Goal: Task Accomplishment & Management: Complete application form

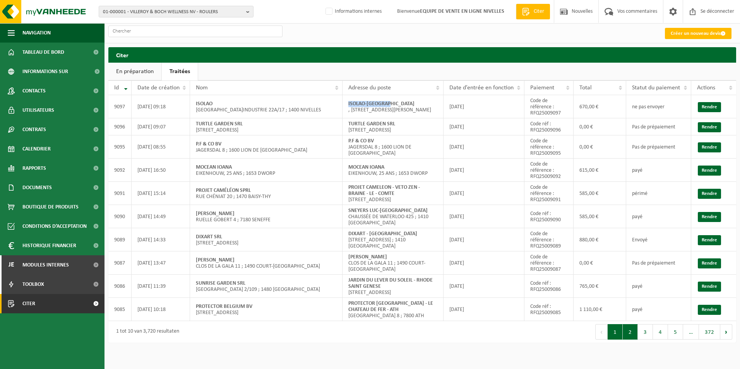
click at [632, 340] on button "2" at bounding box center [630, 331] width 15 height 15
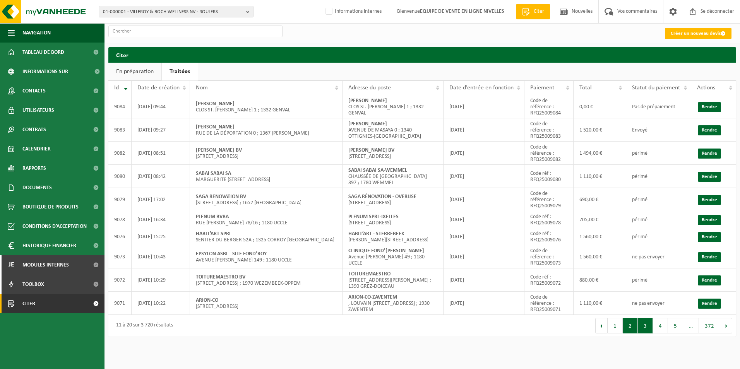
click at [643, 334] on button "3" at bounding box center [645, 325] width 15 height 15
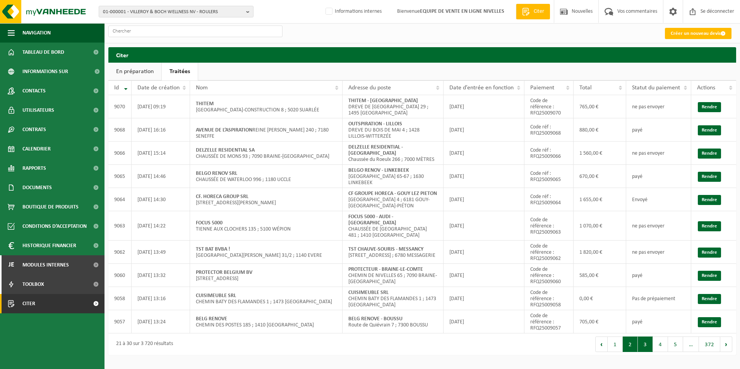
click at [629, 337] on button "2" at bounding box center [630, 344] width 15 height 15
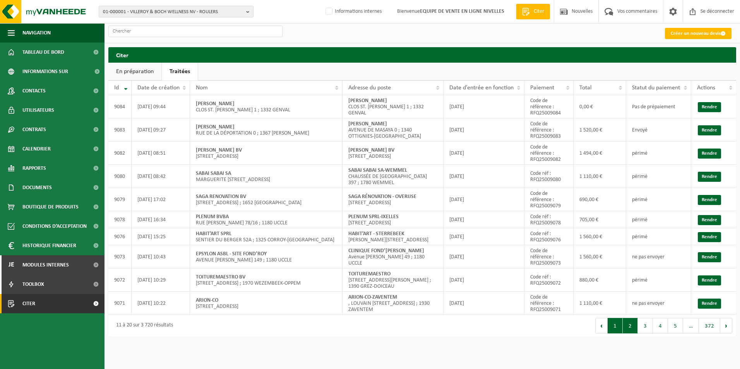
click at [614, 334] on button "1" at bounding box center [615, 325] width 15 height 15
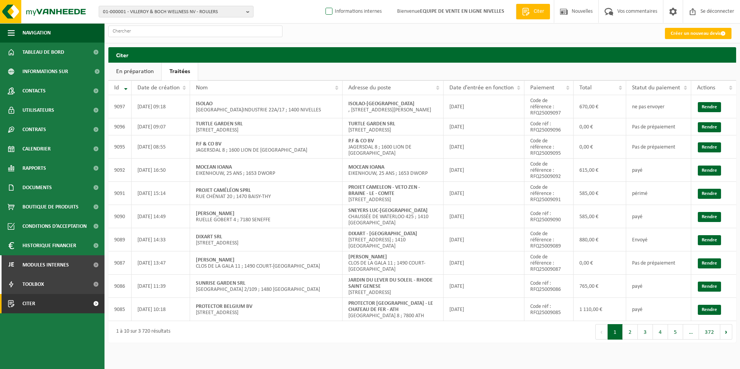
click at [362, 13] on label "Informations internes" at bounding box center [353, 12] width 58 height 12
click at [323, 0] on input "Informations internes" at bounding box center [322, 0] width 0 height 0
checkbox input "true"
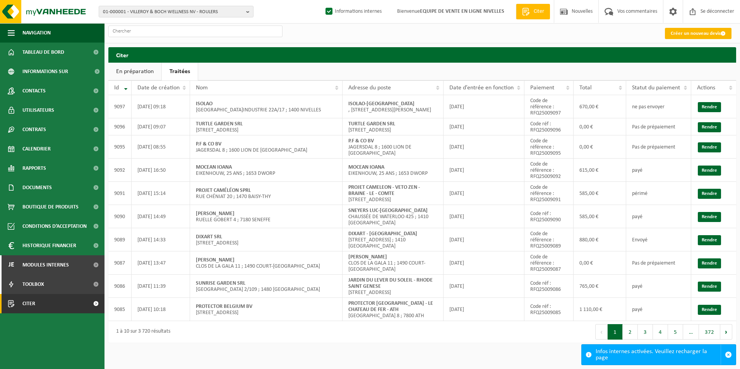
click at [671, 31] on font "Créer un nouveau devis" at bounding box center [696, 33] width 50 height 5
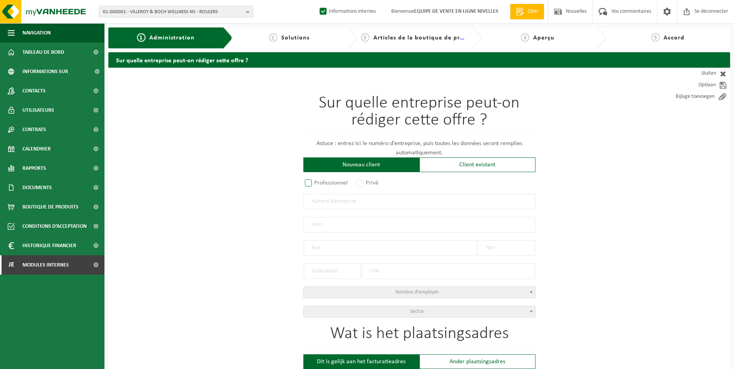
click at [321, 185] on label "Professionnel" at bounding box center [327, 183] width 47 height 11
click at [321, 185] on input "Professionnel" at bounding box center [318, 183] width 5 height 5
radio input "true"
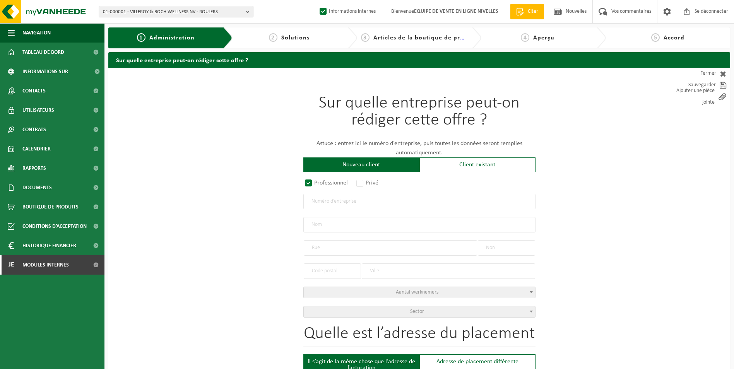
click at [357, 202] on input "text" at bounding box center [420, 201] width 232 height 15
type input "0253973318"
radio input "true"
radio input "false"
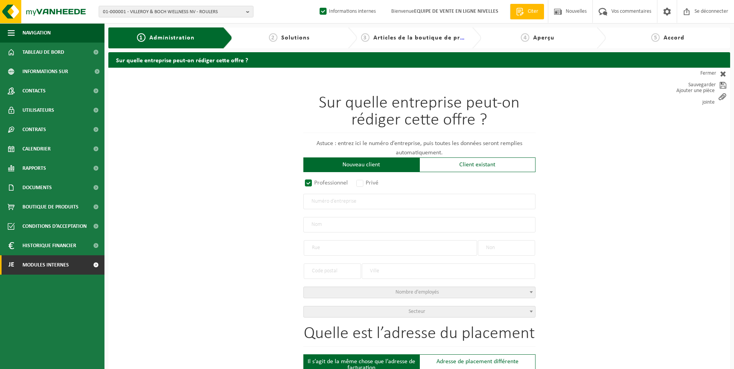
select select
type input "PROVINCE DU BRABANT WALLON"
type input "PLACE DU BRABANT WALLON"
type input "1"
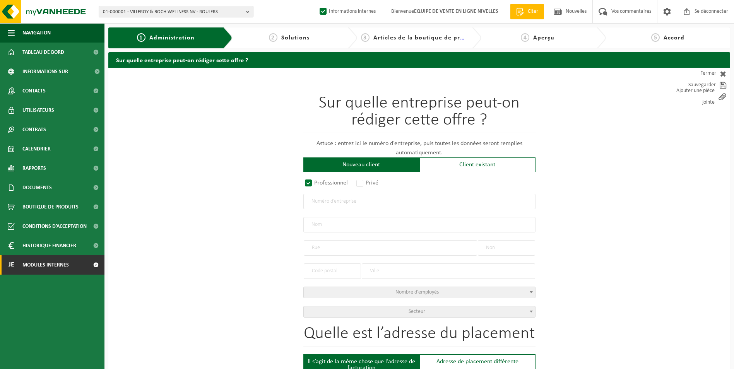
type input "1300"
type input "WAVRE"
type input "2355565123"
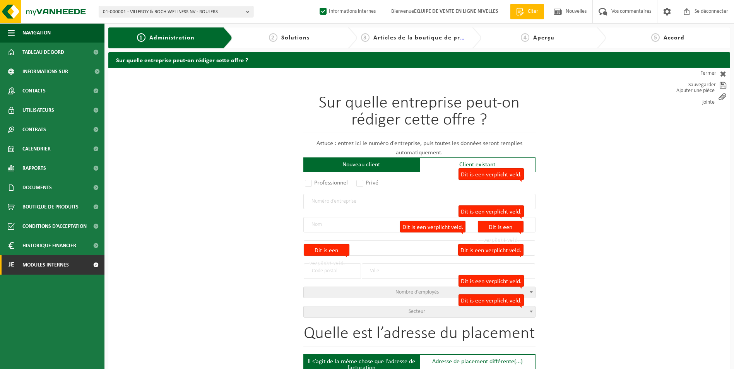
radio input "true"
select select "148933"
type input "0253.973.318"
type input "PROVINCE DU BRABANT WALLON"
type input "AVENUE EDISON"
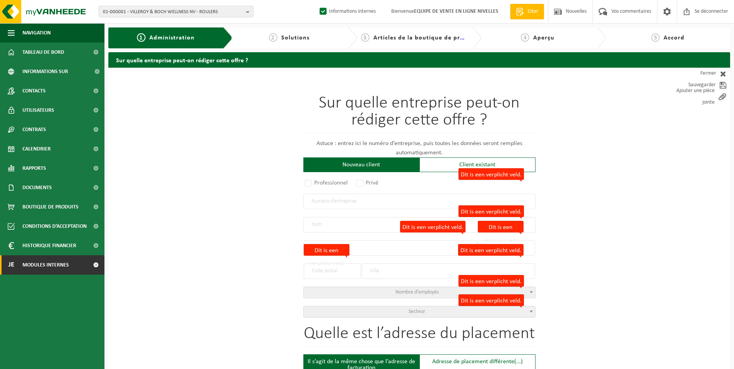
type input "12"
type input "1300"
type input "WAVRE"
type input "AVENUE EDISON"
type input "12"
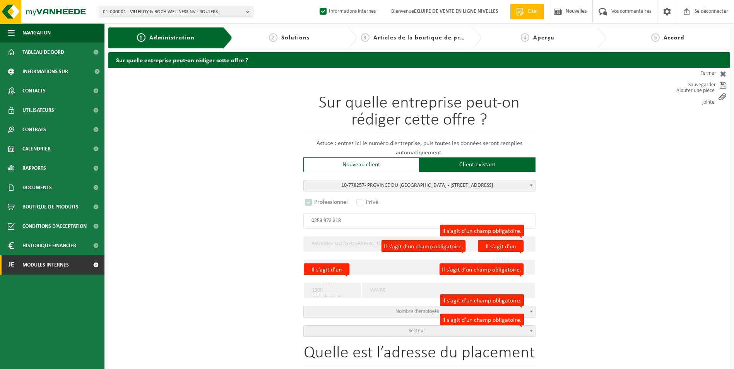
select select "D"
click at [411, 331] on span "Secteur" at bounding box center [417, 331] width 17 height 6
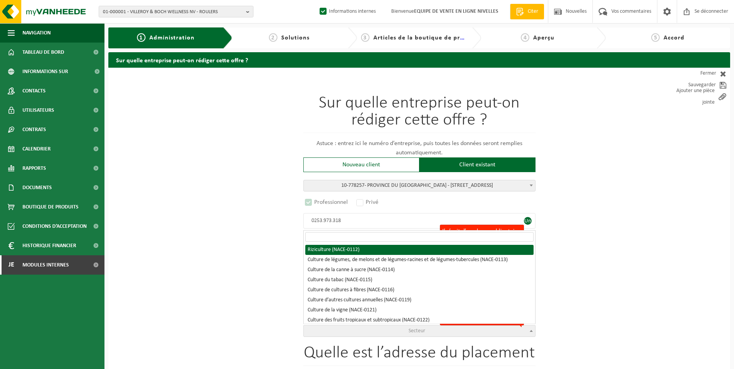
click at [365, 238] on input "search" at bounding box center [419, 237] width 228 height 10
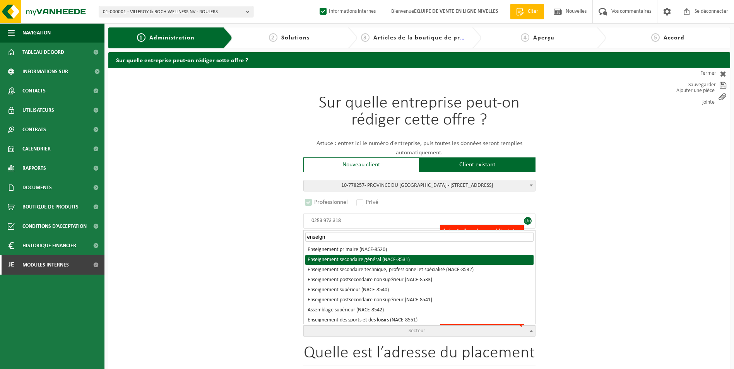
type input "enseign"
select select "NACE_8531"
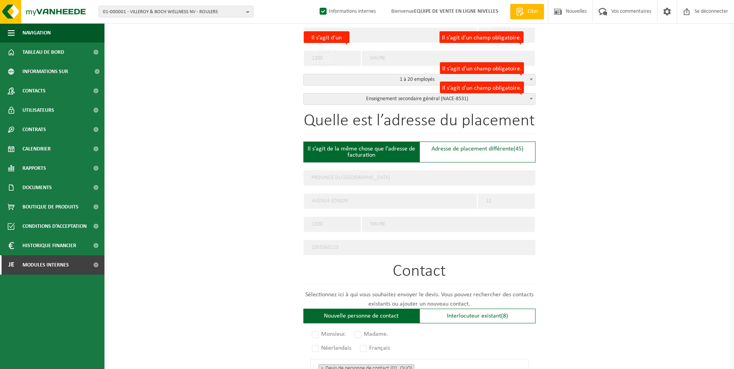
scroll to position [194, 0]
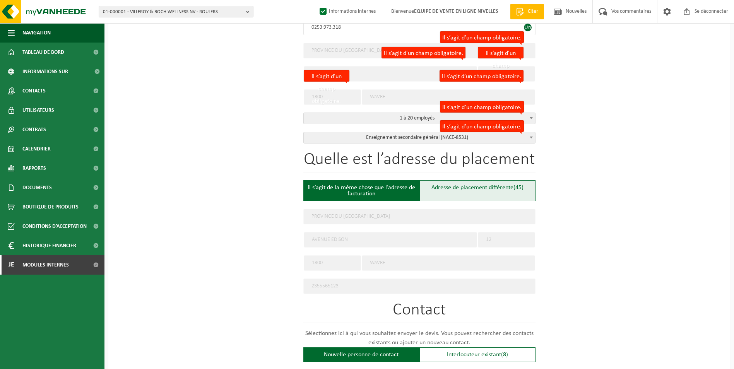
click at [436, 186] on font "Adresse de placement différente" at bounding box center [473, 188] width 82 height 6
type input "Werf -"
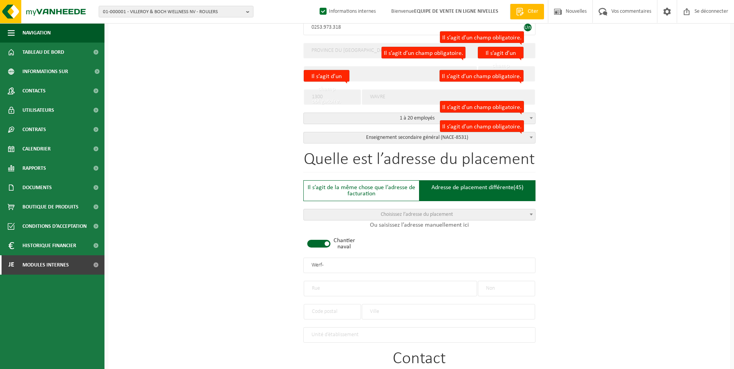
click at [325, 240] on span at bounding box center [318, 244] width 23 height 8
click at [554, 56] on div "Sur quelle entreprise peut-on rédiger cette offre ? Astuce : entrez ici le numé…" at bounding box center [419, 261] width 622 height 775
click at [336, 51] on input "PROVINCE DU BRABANT WALLON" at bounding box center [420, 50] width 232 height 15
click at [315, 266] on input "text" at bounding box center [420, 265] width 232 height 15
click at [328, 288] on input "text" at bounding box center [390, 288] width 173 height 15
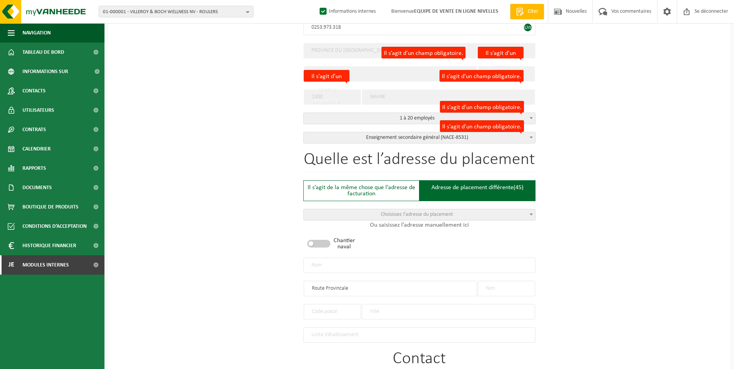
click at [341, 286] on input "Route Provincale" at bounding box center [390, 288] width 173 height 15
type input "Route Provinciale"
click at [512, 285] on input "text" at bounding box center [506, 288] width 57 height 15
type input "11"
click at [326, 305] on input "text" at bounding box center [332, 311] width 57 height 15
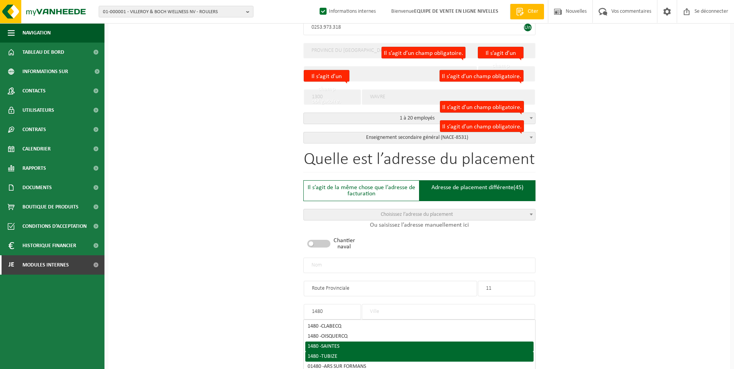
type input "1480"
click at [343, 352] on li "1480 - TUBIZE" at bounding box center [419, 357] width 228 height 10
click at [343, 354] on div "1480 - TUBIZE" at bounding box center [420, 356] width 224 height 5
type input "TUBIZE"
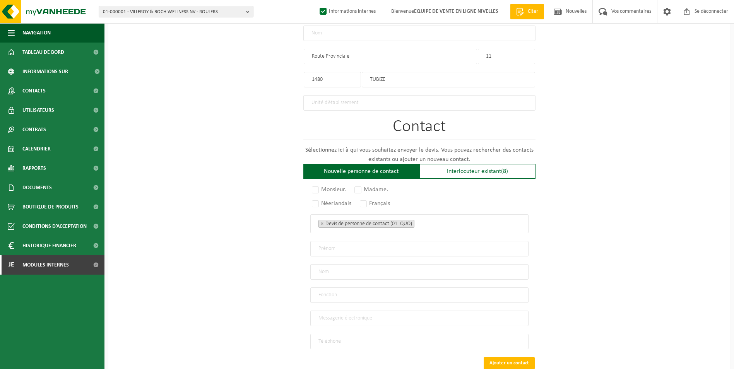
scroll to position [465, 0]
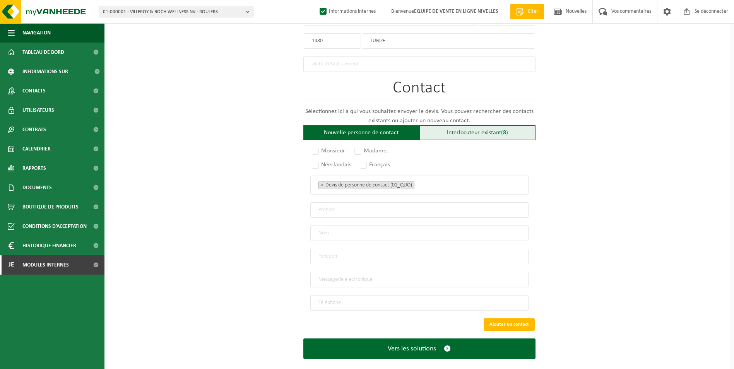
click at [498, 132] on font "Interlocuteur existant" at bounding box center [474, 133] width 54 height 6
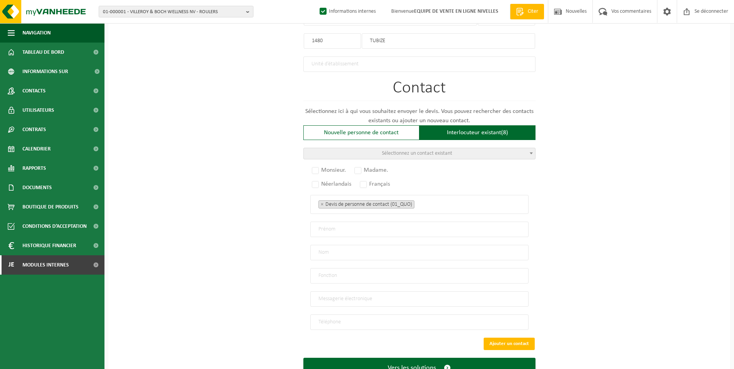
click at [473, 153] on span "Sélectionnez un contact existant" at bounding box center [420, 153] width 232 height 11
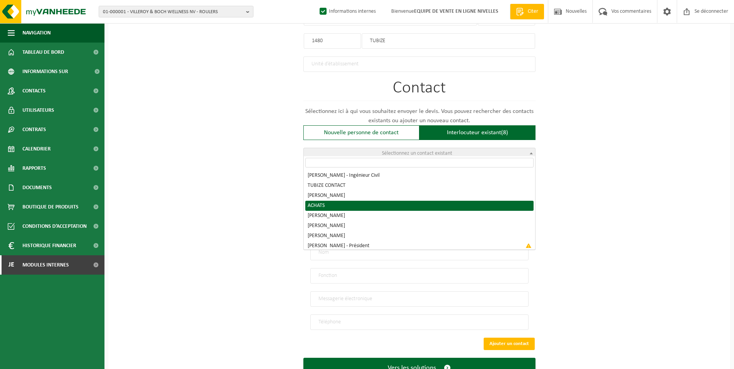
scroll to position [3, 0]
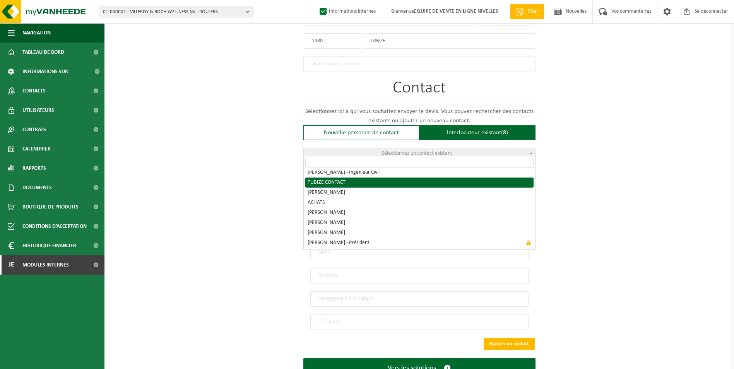
radio input "true"
select select "{"code":"10-951032","firstname":"CONTACT","surname":"TUBIZE","gender":"Unknown"…"
type input "CONTACT"
type input "TUBIZE"
type input "talyssa.amico@enseignementbw.be"
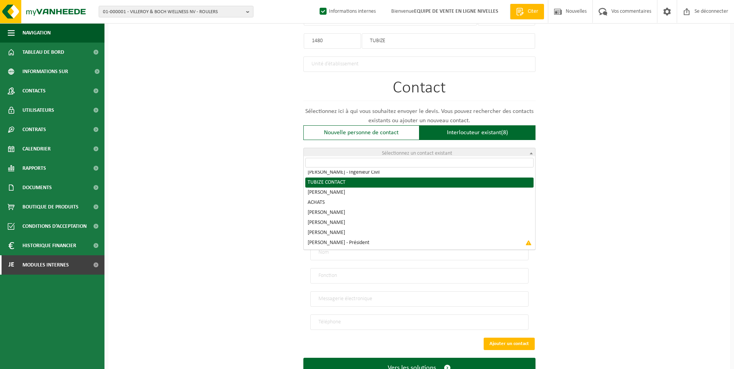
type input "02/355,66,87"
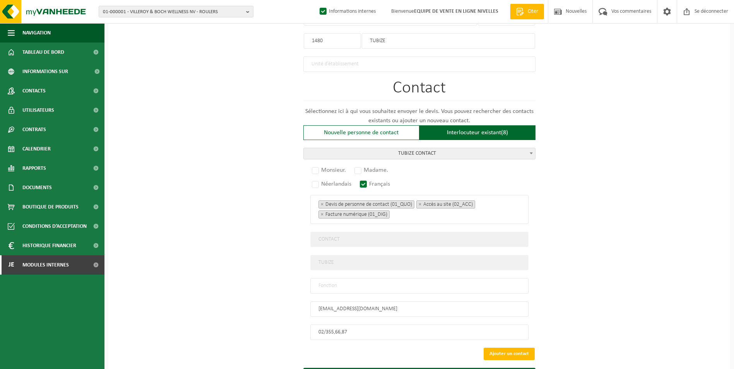
click at [366, 283] on input "text" at bounding box center [419, 285] width 218 height 15
type input "contact"
click at [335, 328] on input "02/355,66,87" at bounding box center [419, 332] width 218 height 15
type input "+32 2 355 66 87"
click at [360, 165] on label "Madame." at bounding box center [372, 170] width 38 height 11
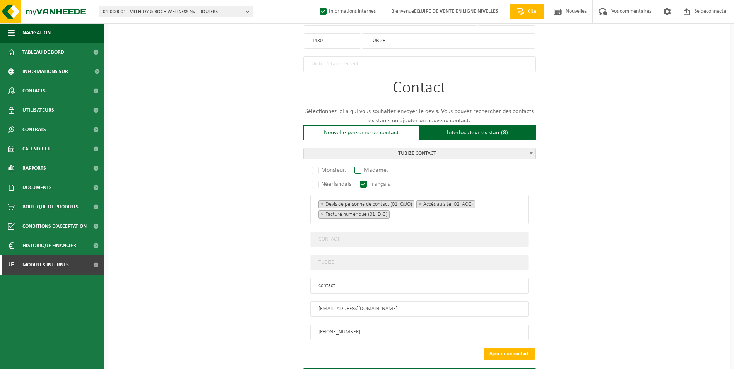
radio input "true"
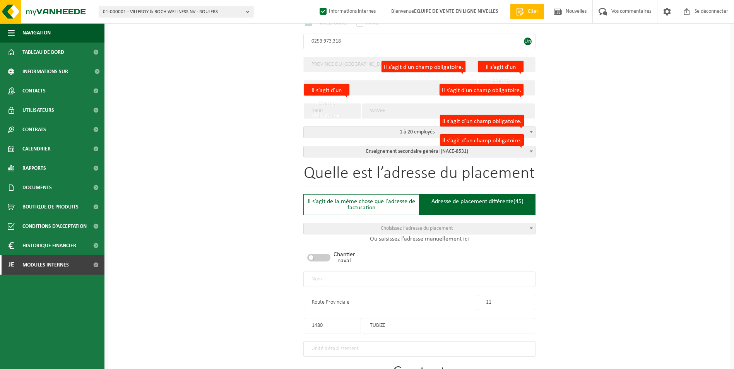
scroll to position [194, 0]
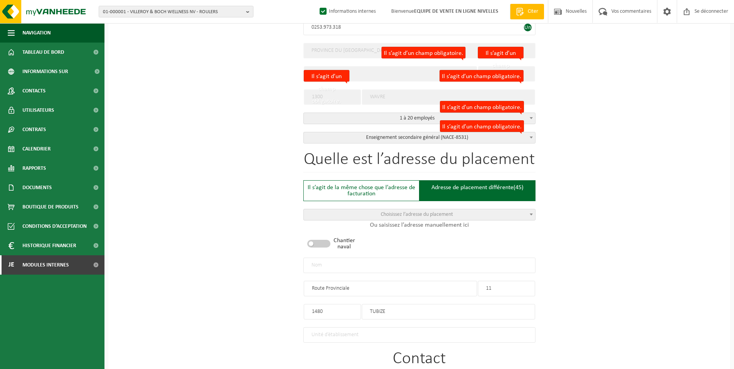
click at [388, 265] on input "text" at bounding box center [420, 265] width 232 height 15
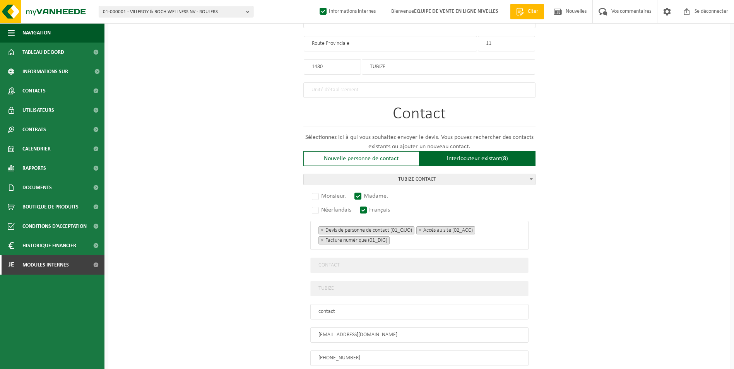
scroll to position [501, 0]
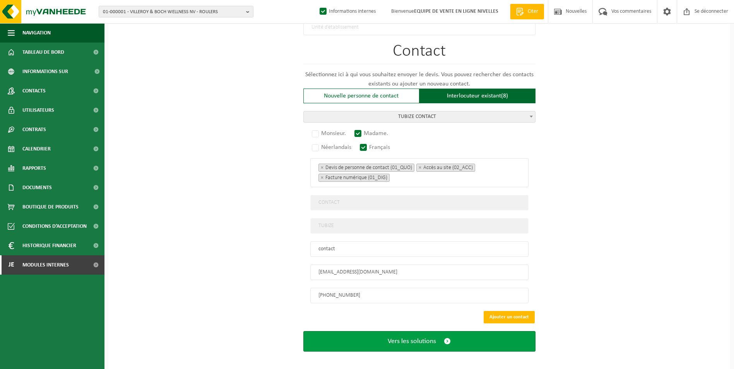
type input "I.P.E.S-TUBIZE"
click at [410, 338] on span "Vers les solutions" at bounding box center [412, 342] width 48 height 8
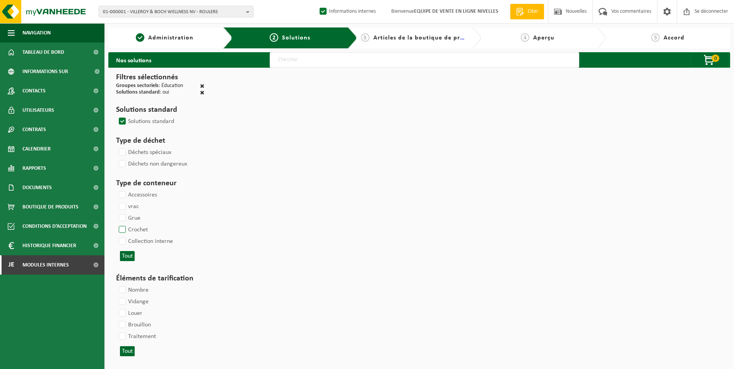
click at [121, 229] on label "Crochet" at bounding box center [132, 230] width 31 height 12
click at [116, 224] on input "Crochet" at bounding box center [116, 224] width 0 height 0
checkbox input "true"
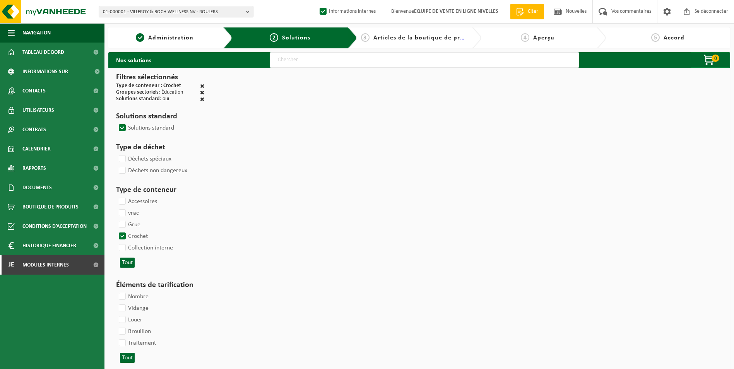
select select
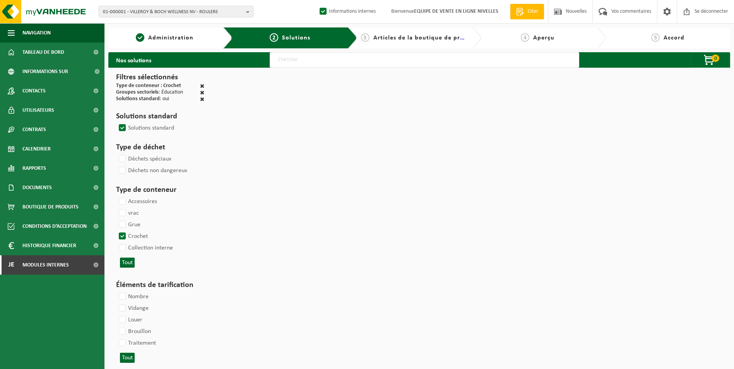
select select
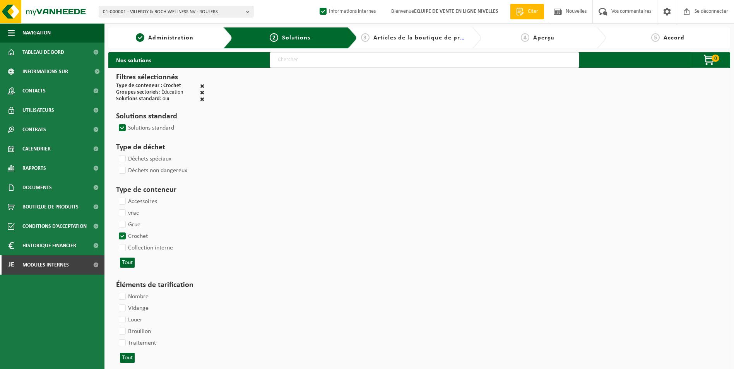
select select
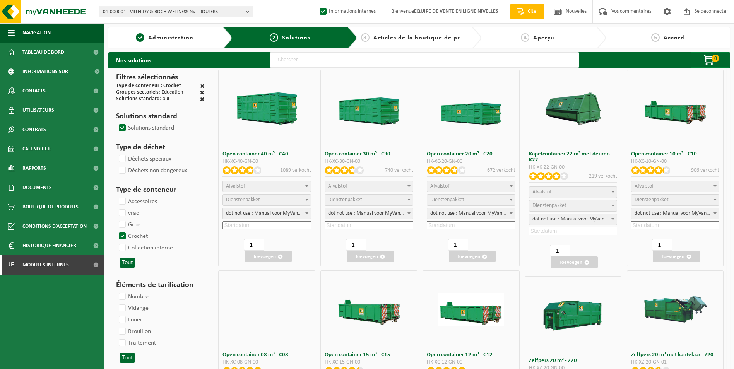
select select
select select "25"
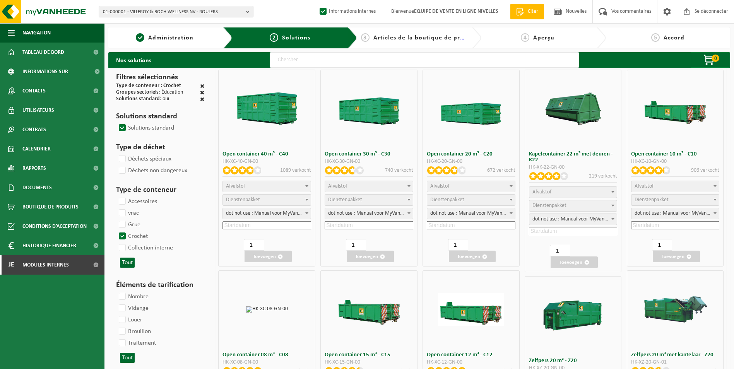
select select "197"
select select "25"
select select "8"
select select
select select "7"
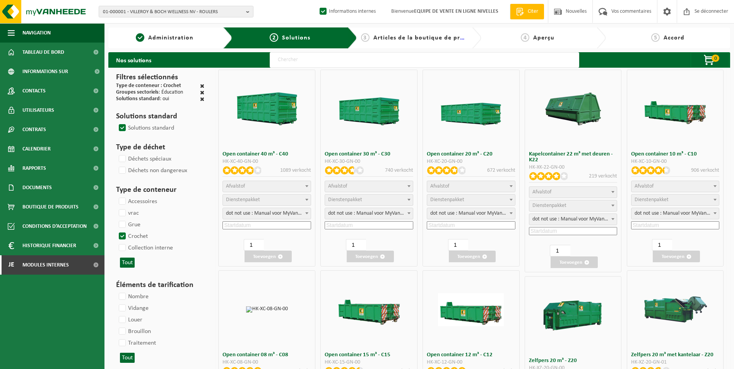
select select
select select "7"
select select
select select "25"
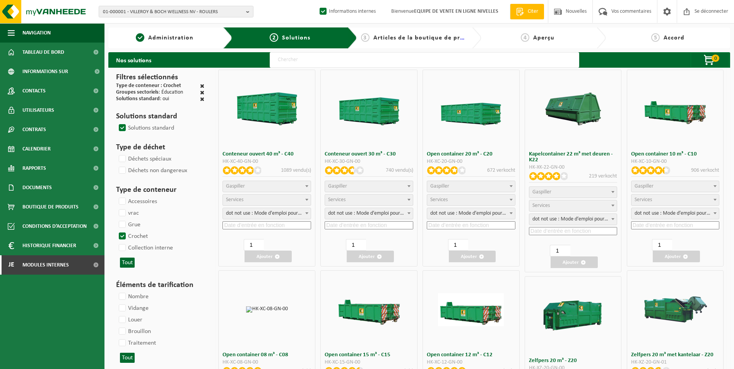
select select "25"
click at [664, 185] on span "Gaspiller" at bounding box center [676, 186] width 88 height 11
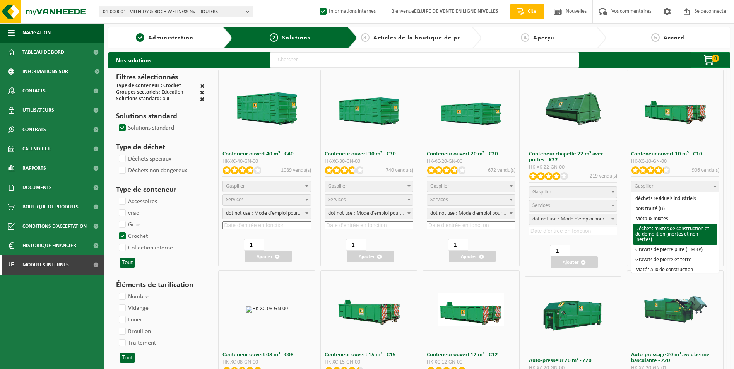
select select "31"
select select
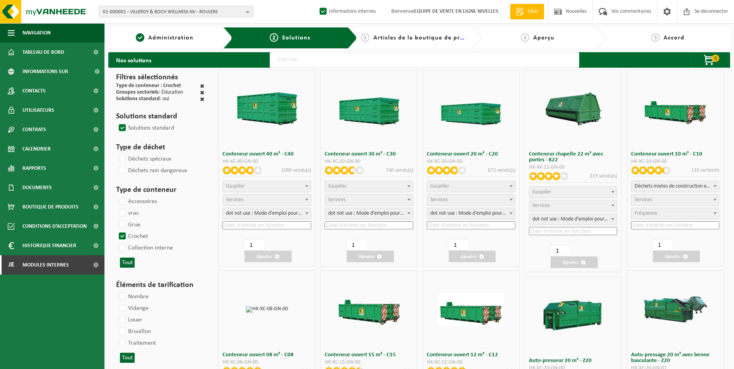
select select
click at [657, 200] on span "Services" at bounding box center [676, 200] width 88 height 11
select select "197"
select select "25"
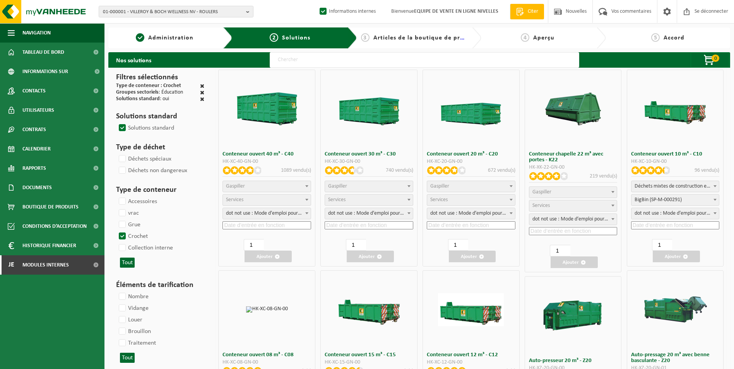
click at [661, 226] on input at bounding box center [675, 225] width 89 height 8
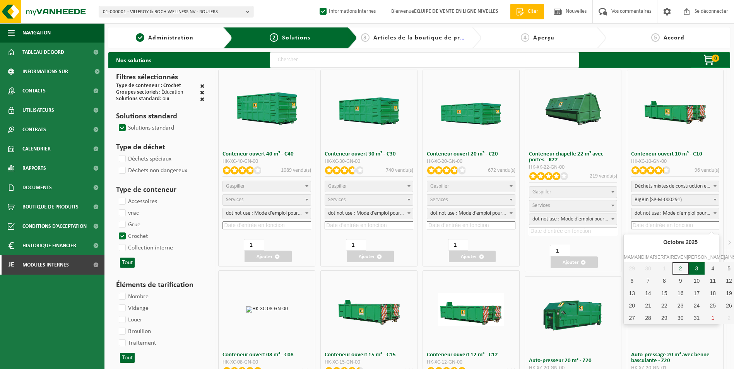
click at [689, 271] on div "3" at bounding box center [697, 268] width 16 height 12
type input "2025-10-03"
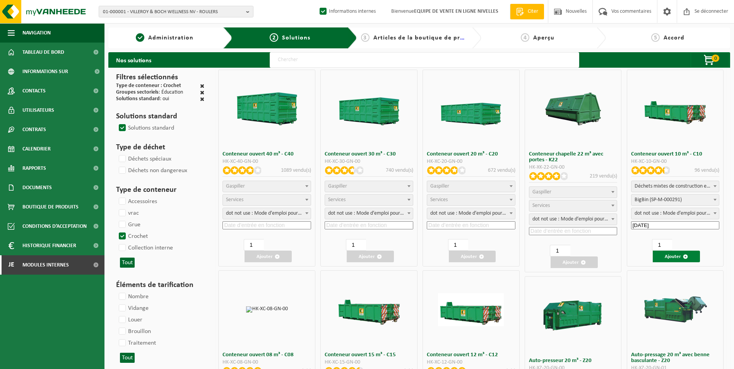
click at [679, 257] on font "Ajouter" at bounding box center [673, 256] width 16 height 5
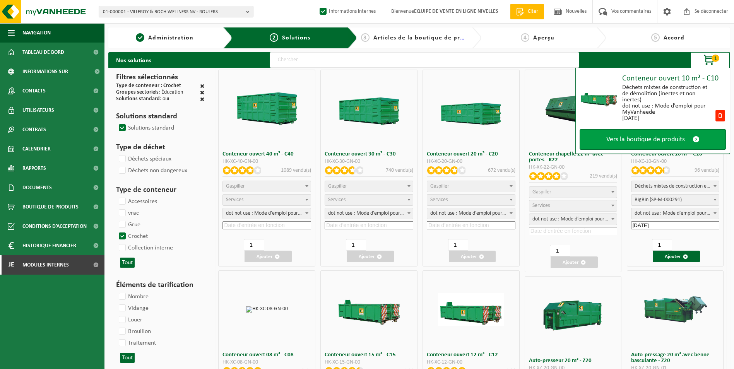
click at [661, 139] on span "Vers la boutique de produits" at bounding box center [646, 139] width 79 height 8
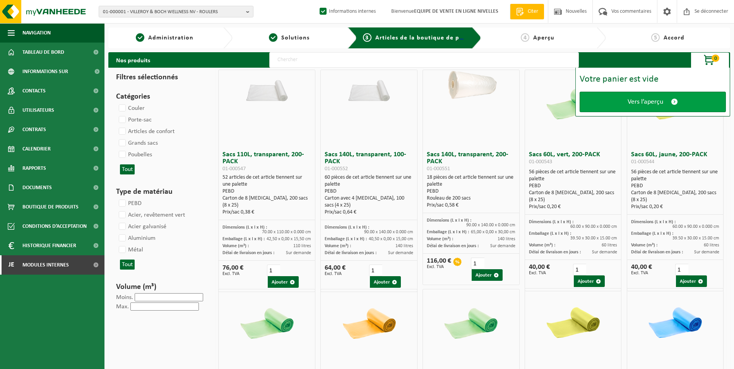
click at [638, 98] on span "Vers l’aperçu" at bounding box center [646, 102] width 36 height 8
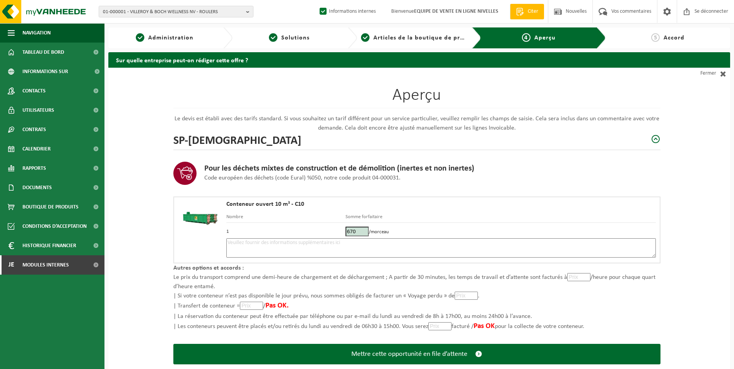
click at [336, 251] on textarea at bounding box center [441, 247] width 430 height 19
type textarea "p"
click at [340, 244] on textarea "Placement 10m3 tt venant le 03/10. Commande N)315-2025" at bounding box center [441, 247] width 430 height 19
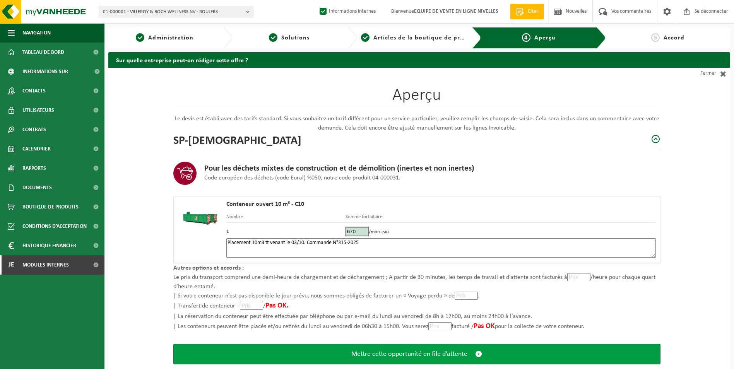
type textarea "Placement 10m3 tt venant le 03/10. Commande N°315-2025"
click at [441, 356] on span "Mettre cette opportunité en file d’attente" at bounding box center [410, 354] width 116 height 8
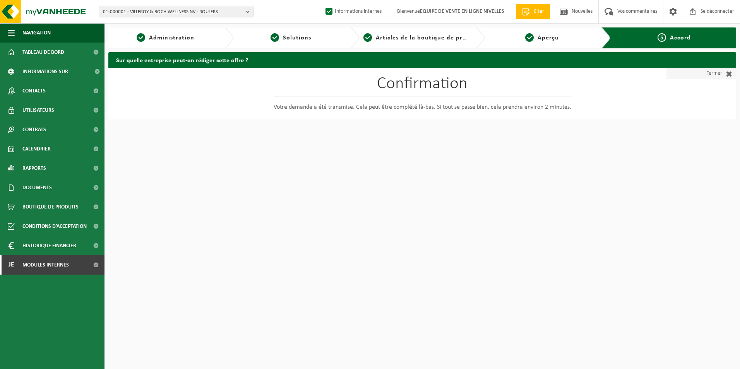
click at [713, 72] on font "Fermer" at bounding box center [715, 74] width 16 height 12
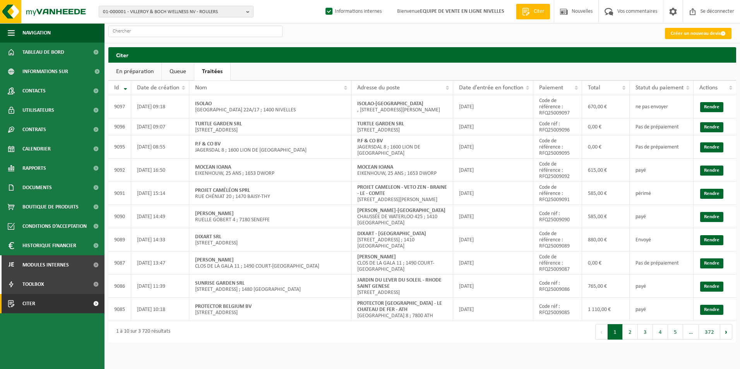
click at [170, 70] on link "Queue" at bounding box center [178, 72] width 32 height 18
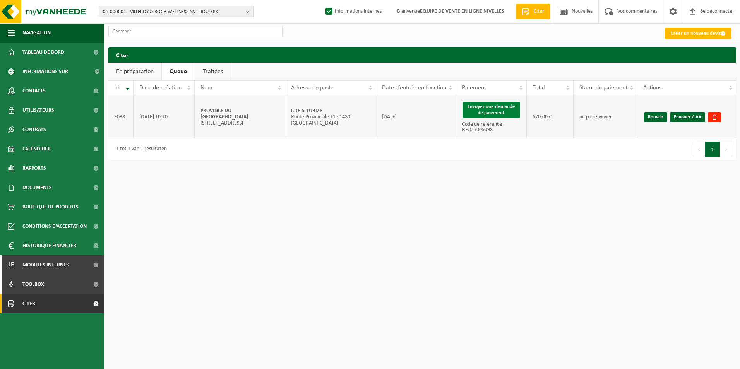
click at [482, 110] on button "Envoyer une demande de paiement" at bounding box center [491, 110] width 57 height 16
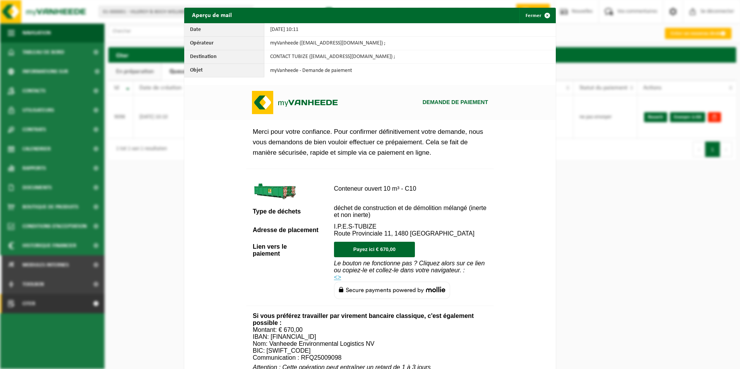
scroll to position [280, 0]
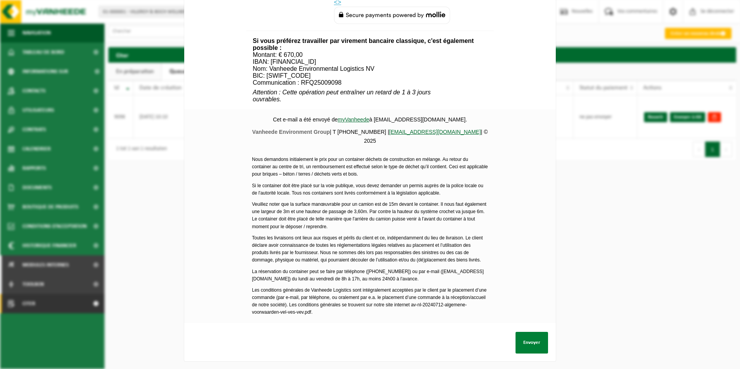
click at [528, 333] on button "Envoyer" at bounding box center [532, 343] width 33 height 22
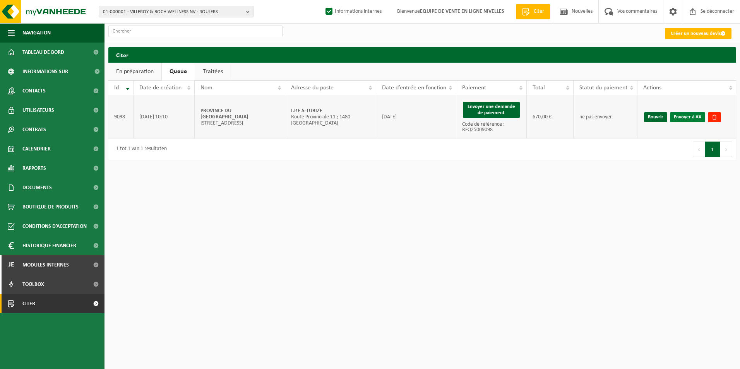
click at [677, 117] on link "Envoyer à AX" at bounding box center [687, 117] width 35 height 10
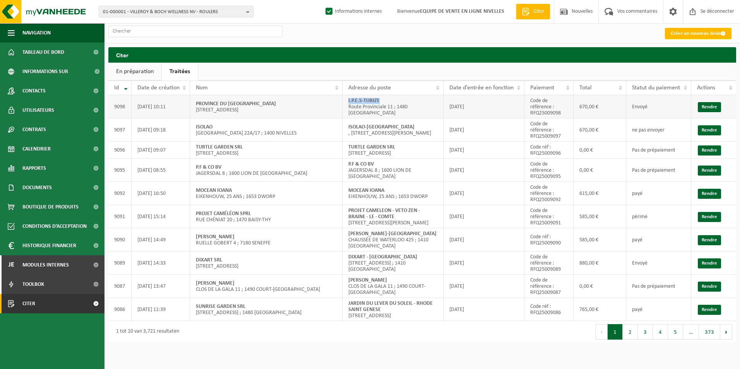
drag, startPoint x: 346, startPoint y: 103, endPoint x: 405, endPoint y: 105, distance: 58.9
click at [405, 105] on td "I.P.E.S-TUBIZE Route Provinciale 11 ; 1480 [GEOGRAPHIC_DATA]" at bounding box center [393, 106] width 101 height 23
copy strong "I.P.E.S-TUBIZE"
click at [128, 13] on span "01-000001 - VILLEROY & BOCH WELLNESS NV - ROULERS" at bounding box center [173, 12] width 140 height 12
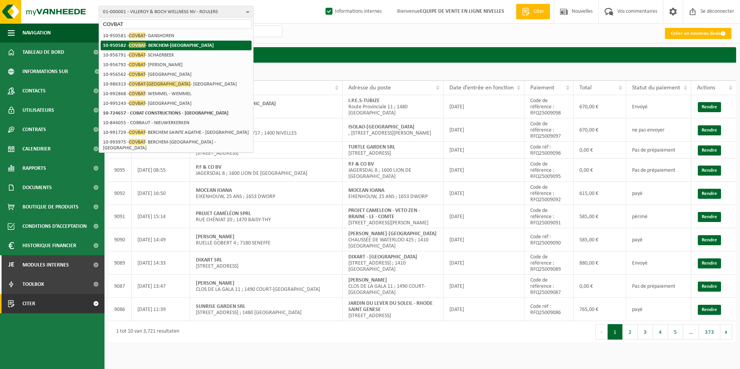
type input "COVBAT"
click at [167, 45] on strong "10-950582 - COVBAT - [GEOGRAPHIC_DATA]-[GEOGRAPHIC_DATA]" at bounding box center [158, 45] width 111 height 6
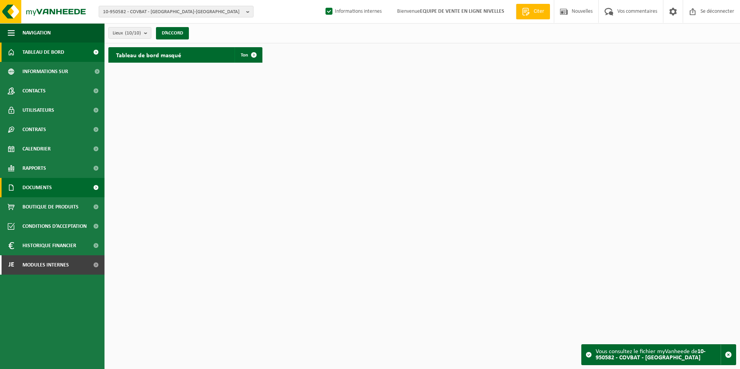
click at [48, 192] on span "Documents" at bounding box center [36, 187] width 29 height 19
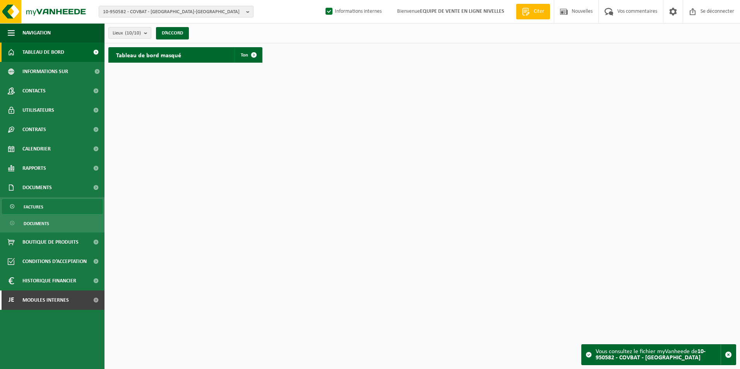
click at [41, 209] on span "Factures" at bounding box center [34, 207] width 20 height 15
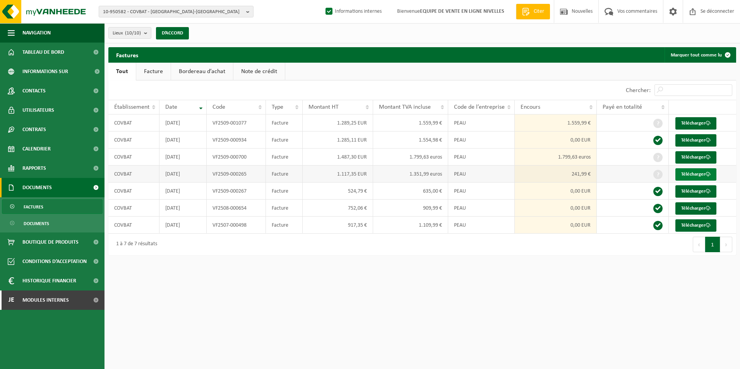
click at [683, 175] on font "Télécharger" at bounding box center [693, 174] width 24 height 5
